Goal: Information Seeking & Learning: Learn about a topic

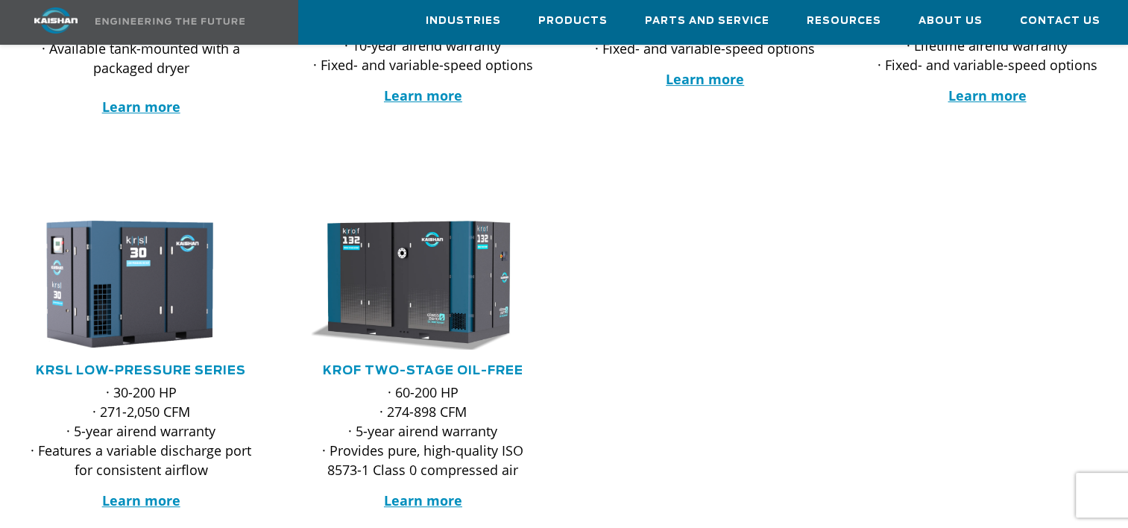
scroll to position [528, 0]
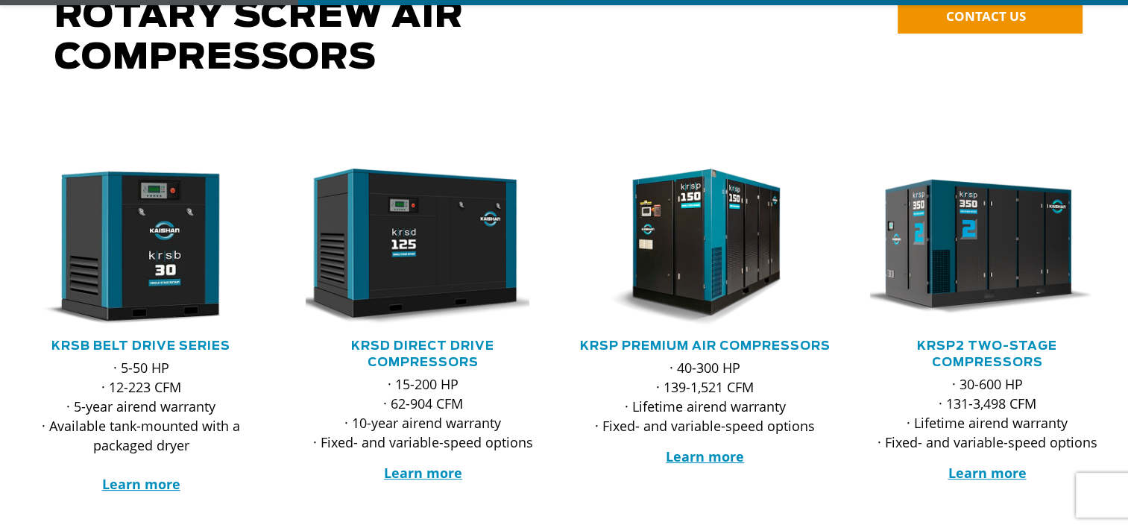
scroll to position [188, 0]
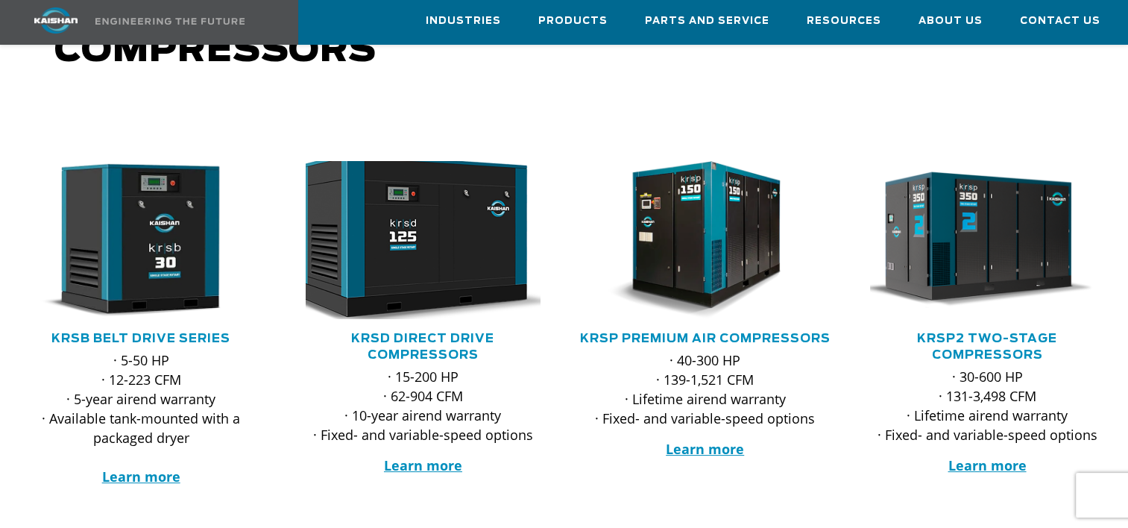
click at [453, 247] on img at bounding box center [412, 240] width 258 height 174
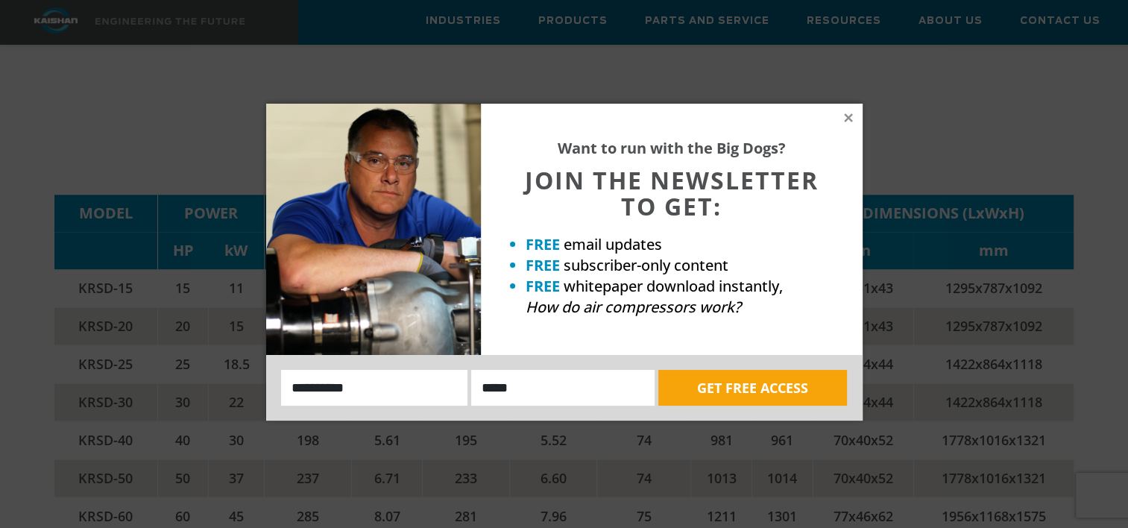
scroll to position [2254, 0]
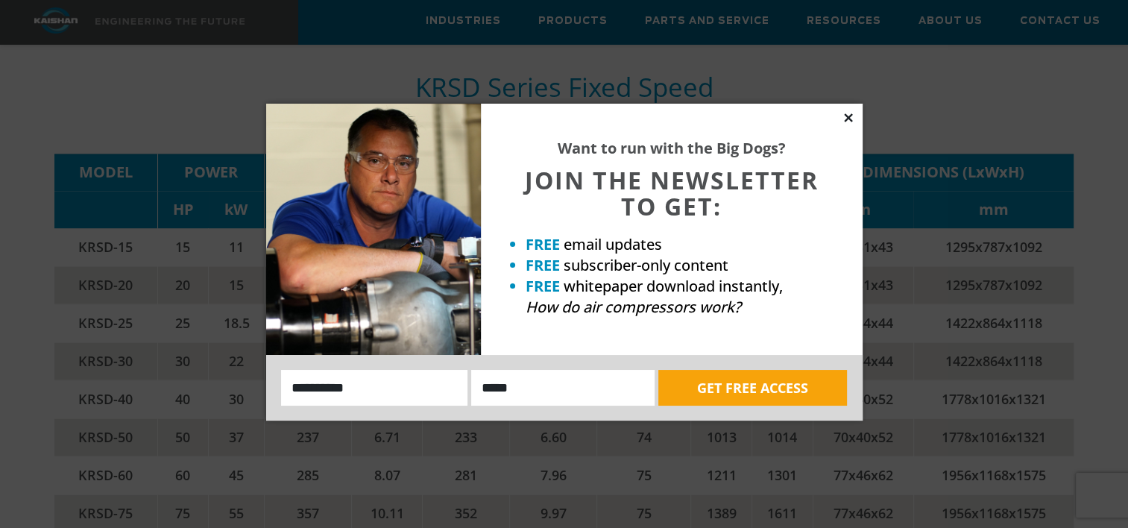
click at [842, 116] on icon at bounding box center [848, 117] width 13 height 13
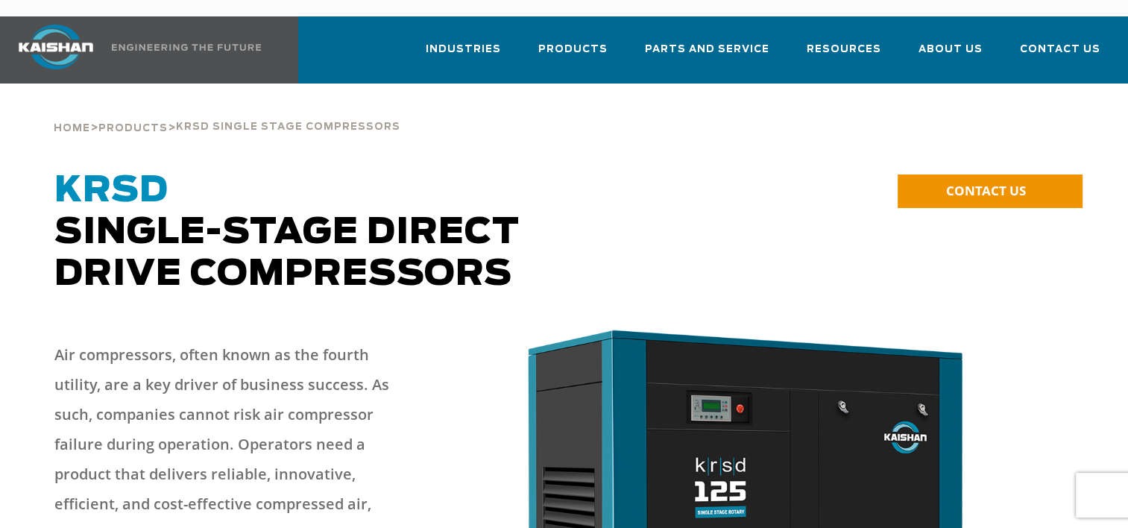
scroll to position [0, 0]
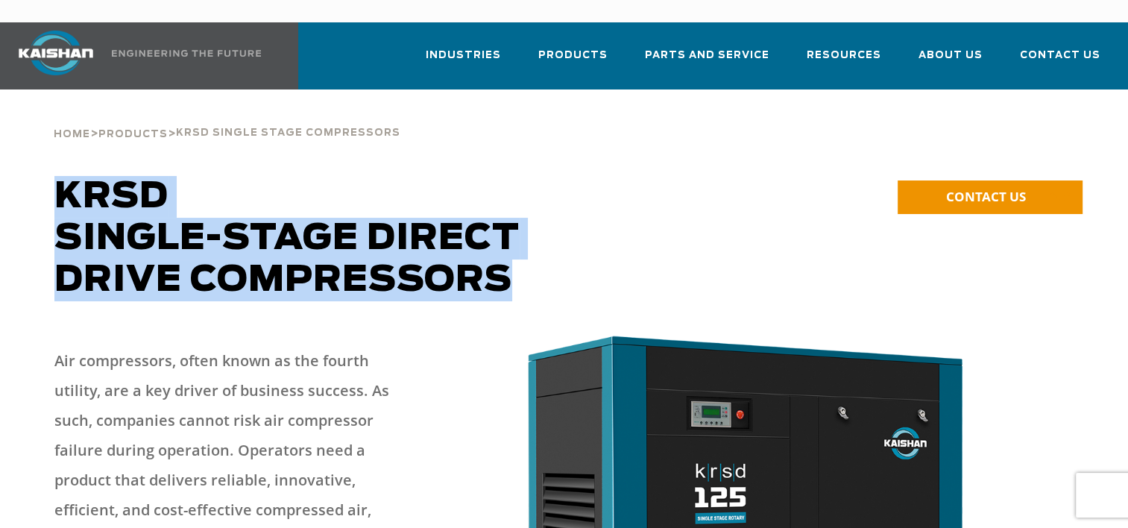
drag, startPoint x: 58, startPoint y: 169, endPoint x: 528, endPoint y: 269, distance: 480.5
click at [528, 269] on h1 "KRSD Single-Stage Direct Drive Compressors" at bounding box center [434, 238] width 761 height 125
copy span "KRSD Single-Stage Direct Drive Compressors"
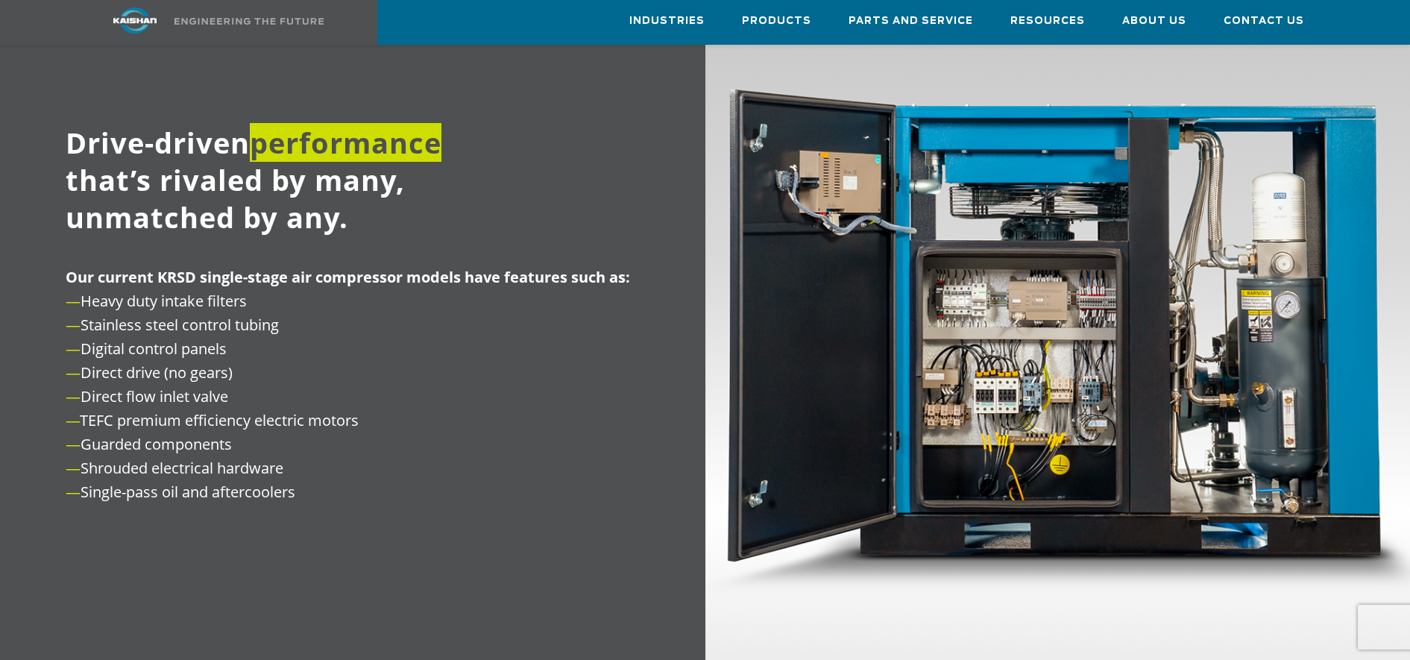
scroll to position [1731, 0]
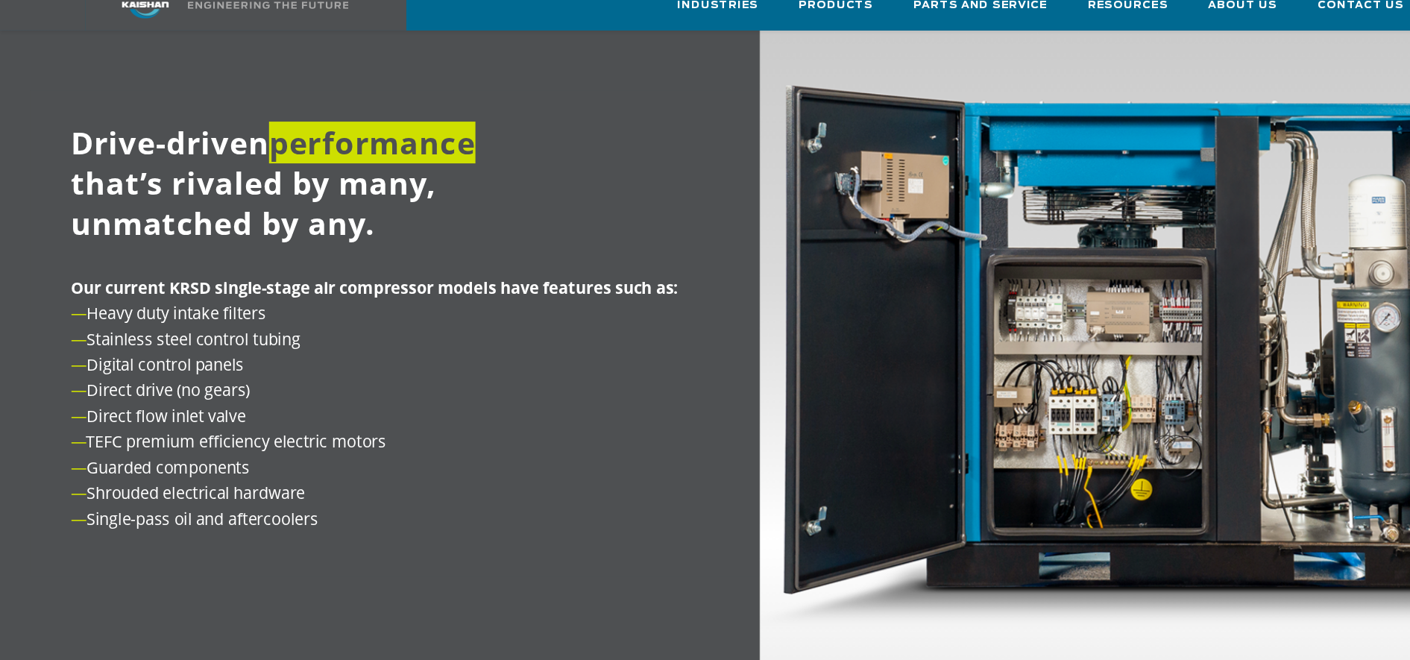
drag, startPoint x: 157, startPoint y: 257, endPoint x: 446, endPoint y: 466, distance: 356.2
click at [446, 466] on p "Our current KRSD single-stage air compressor models have features such as: — He…" at bounding box center [367, 390] width 603 height 239
copy p "KRSD single-stage air compressor models have features such as: — Heavy duty int…"
